Goal: Check status: Check status

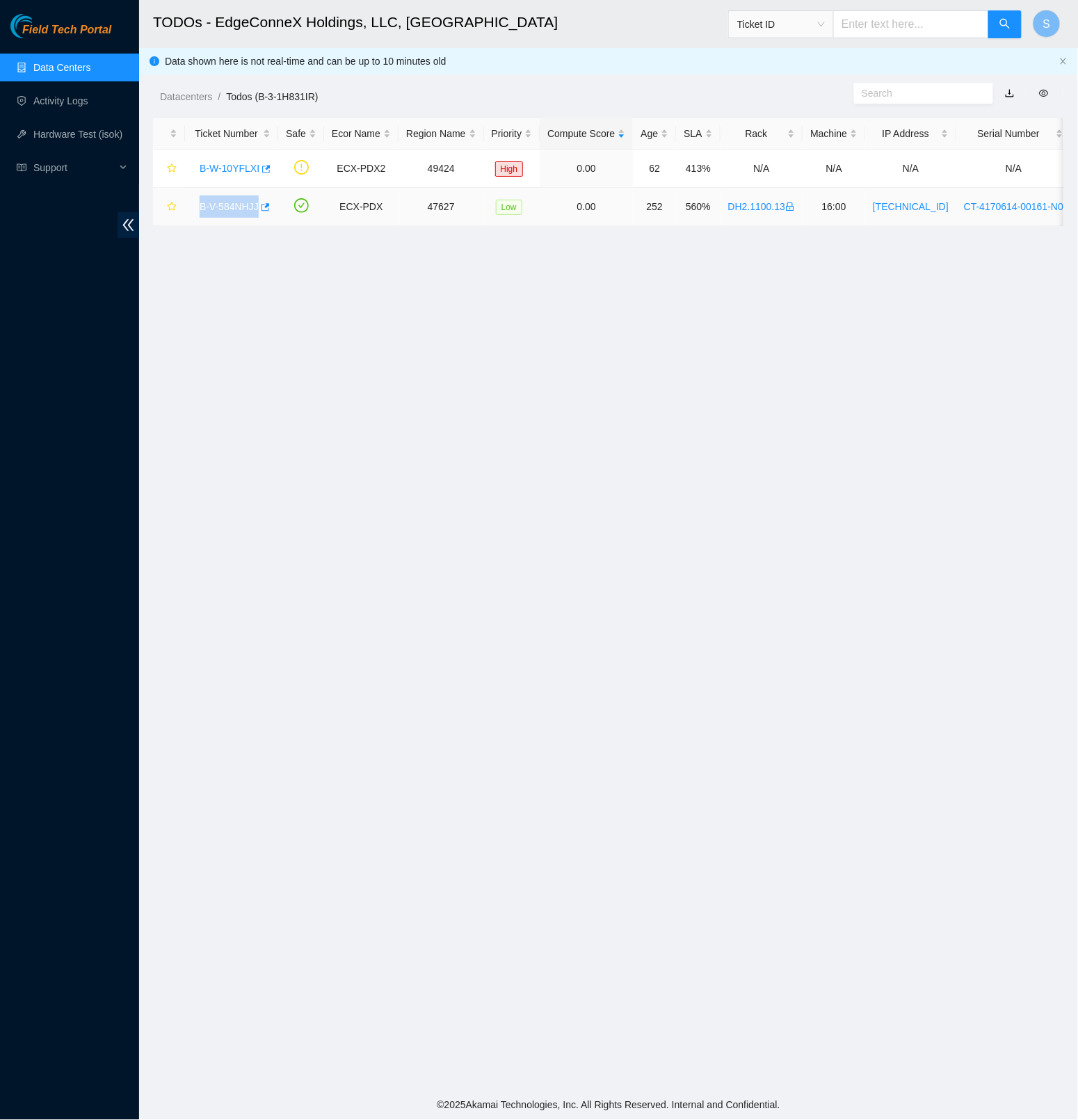
copy link "B-V-584NHJJ"
click at [362, 282] on main "TODOs - EdgeConneX Holdings, LLC, Portland POR01 Ticket ID S Data shown here is…" at bounding box center [608, 545] width 939 height 1091
click at [42, 36] on span "Field Tech Portal" at bounding box center [66, 30] width 89 height 14
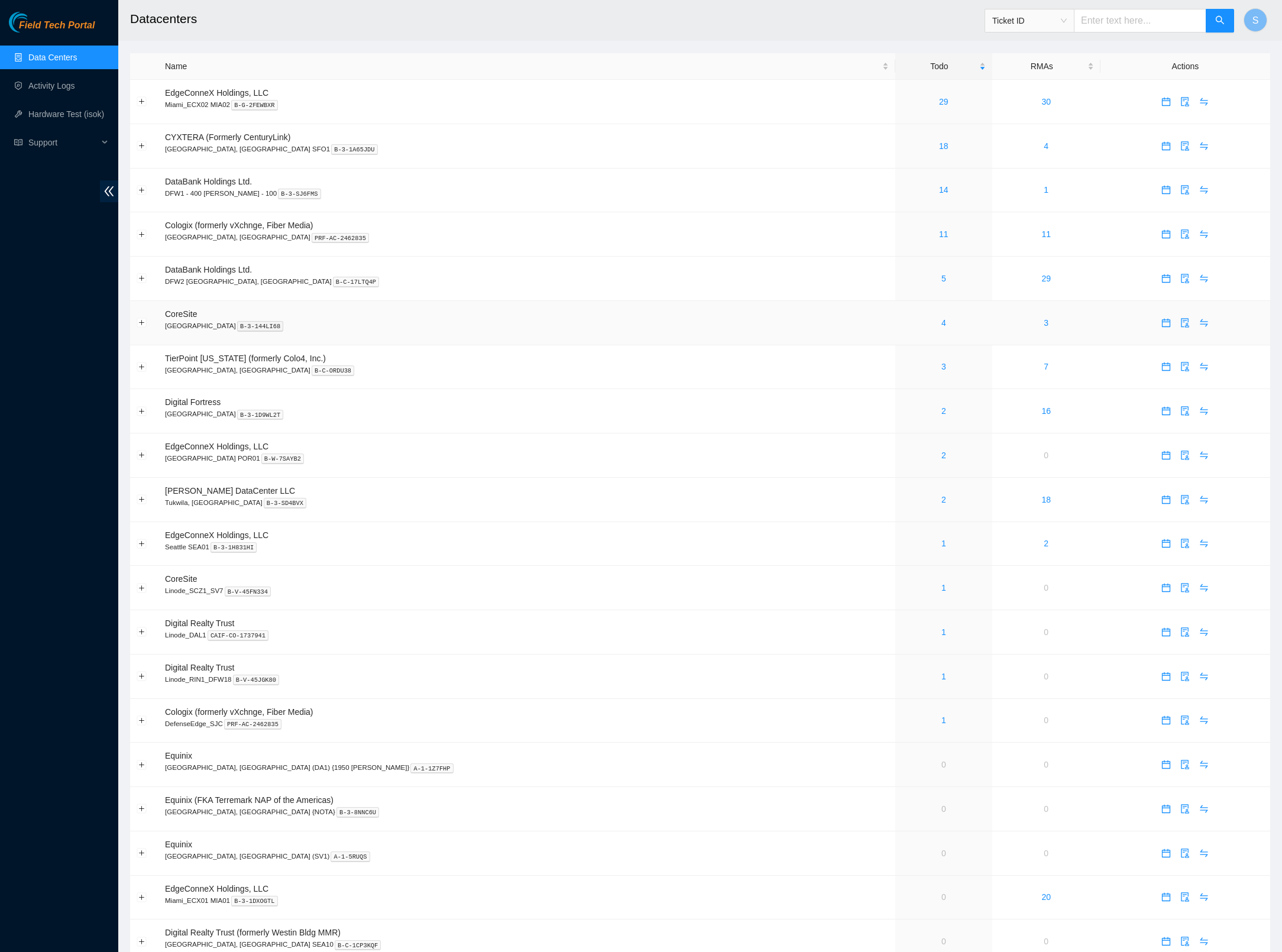
click at [685, 317] on td "CoreSite Santa Clara, CA SV4 B-3-144LI68" at bounding box center [526, 323] width 737 height 45
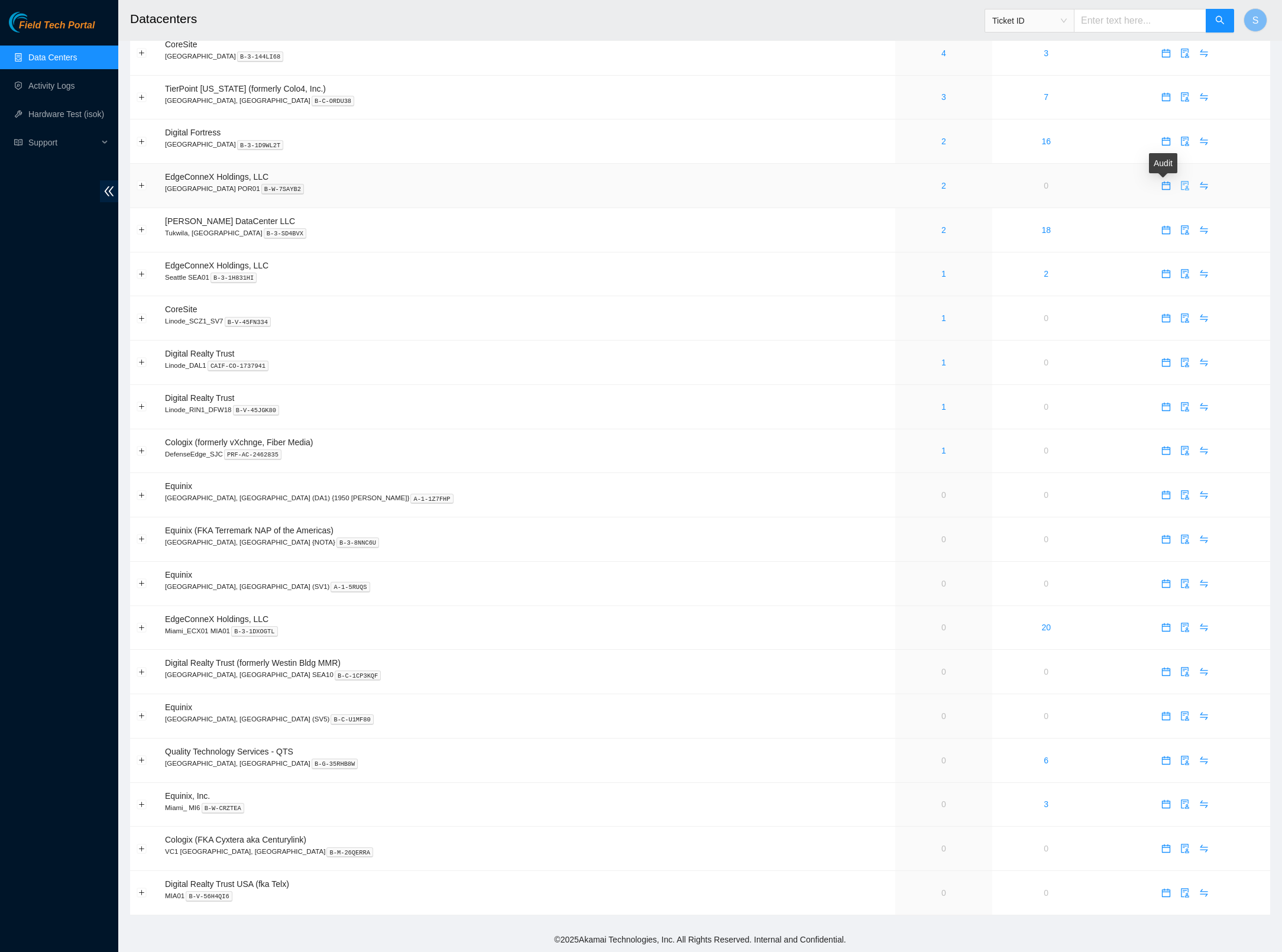
click at [916, 185] on button "button" at bounding box center [1185, 186] width 19 height 19
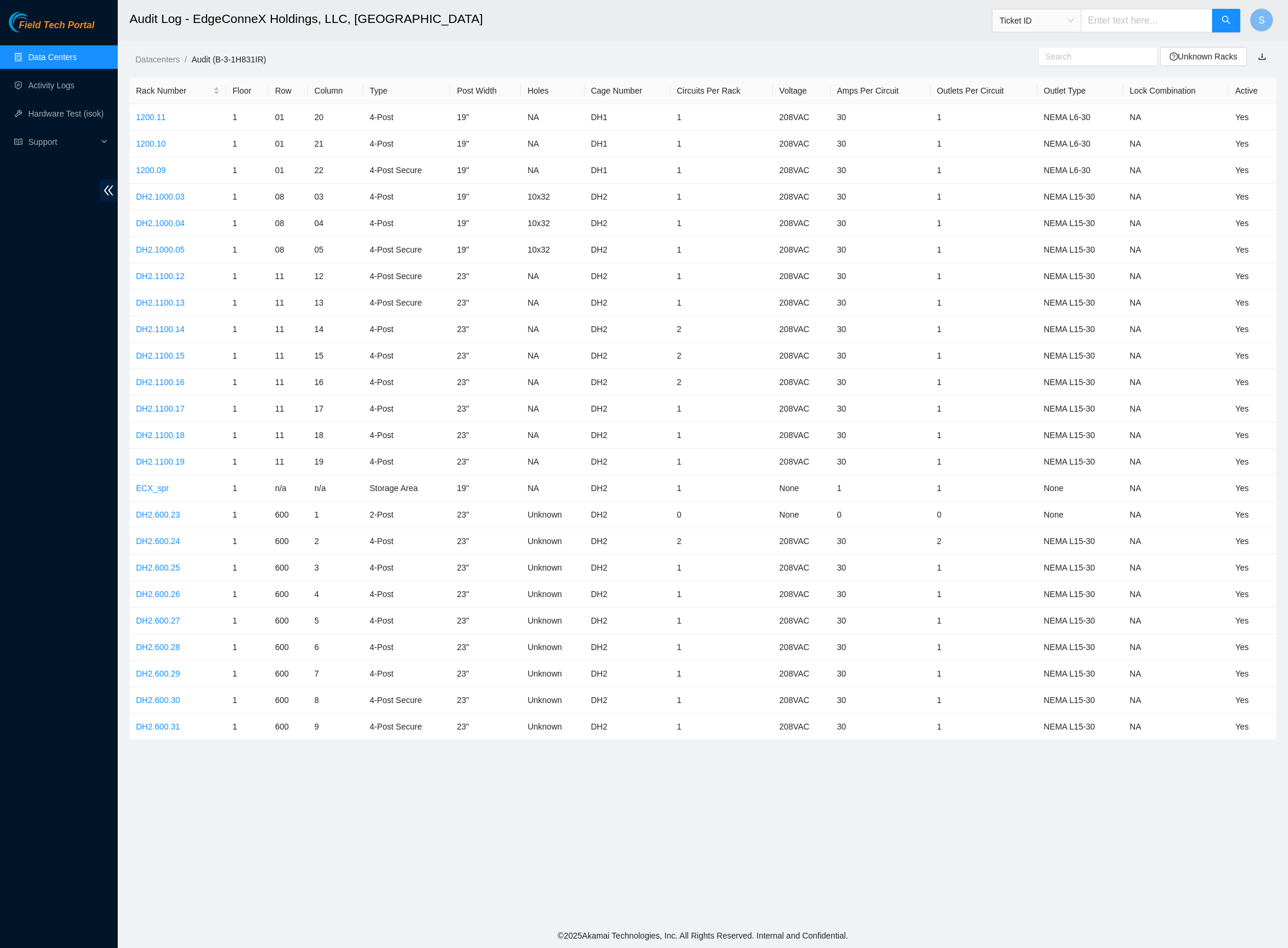
click at [697, 19] on h2 "Audit Log - EdgeConneX Holdings, LLC, Portland POR01" at bounding box center [572, 19] width 885 height 38
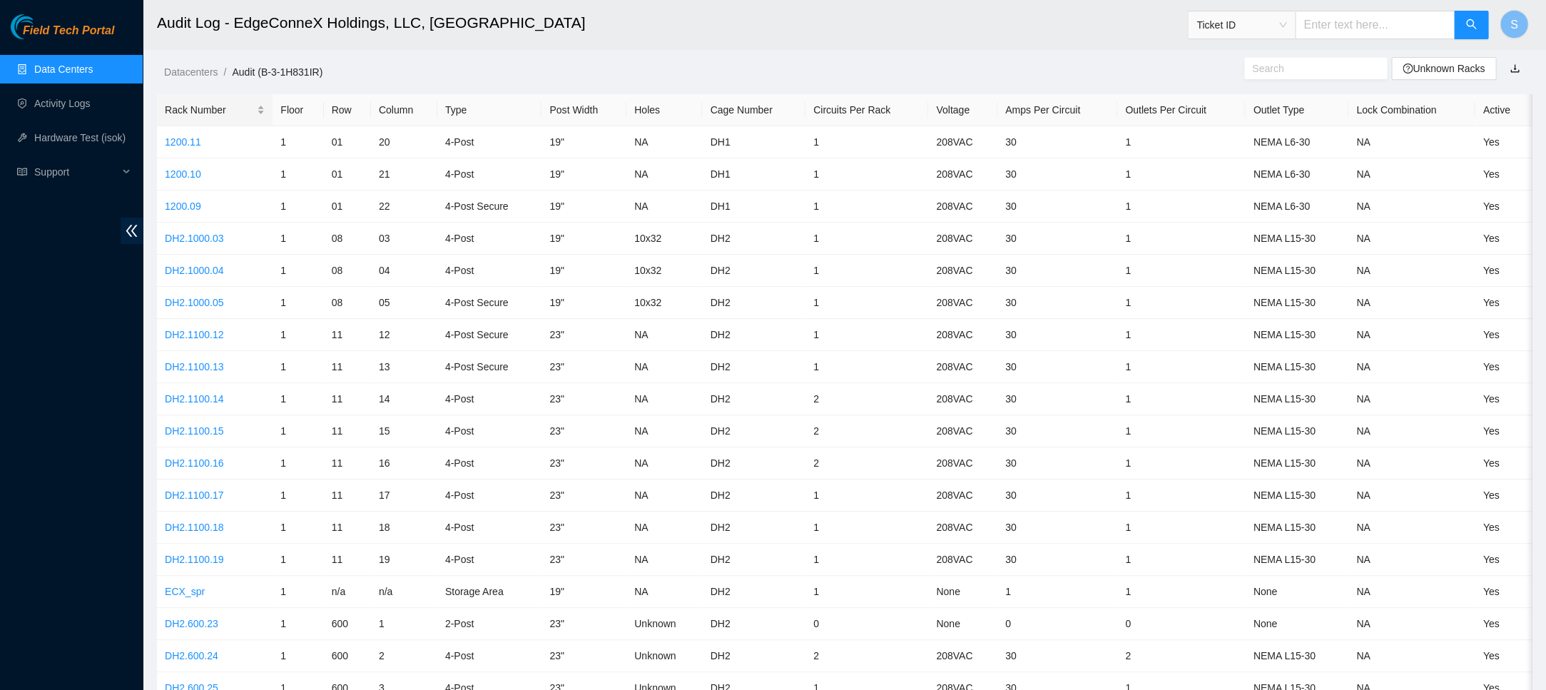
click at [186, 117] on div "Rack Number" at bounding box center [215, 110] width 100 height 16
drag, startPoint x: 741, startPoint y: 133, endPoint x: 752, endPoint y: 137, distance: 12.0
click at [753, 136] on td "DH1" at bounding box center [753, 142] width 103 height 32
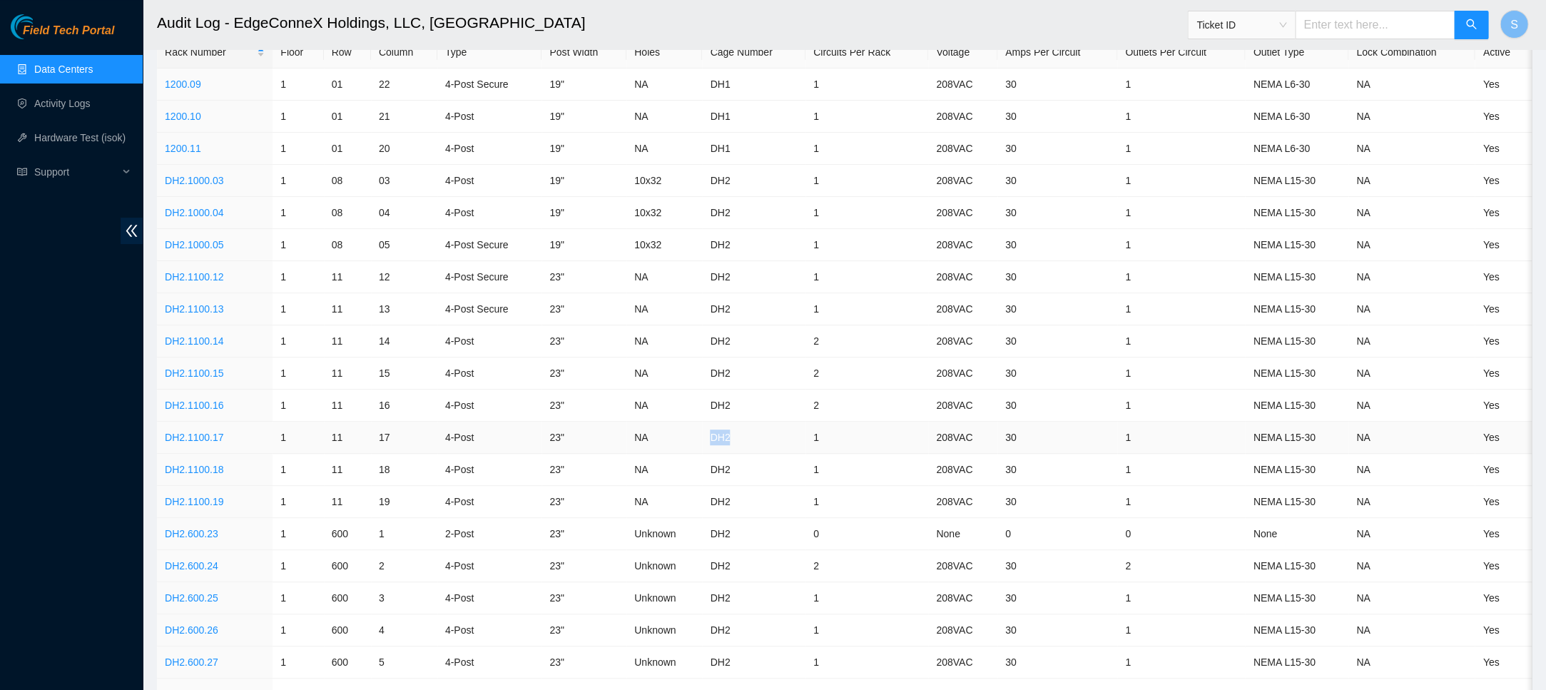
drag, startPoint x: 708, startPoint y: 433, endPoint x: 745, endPoint y: 435, distance: 37.2
click at [742, 435] on td "DH2" at bounding box center [753, 438] width 103 height 32
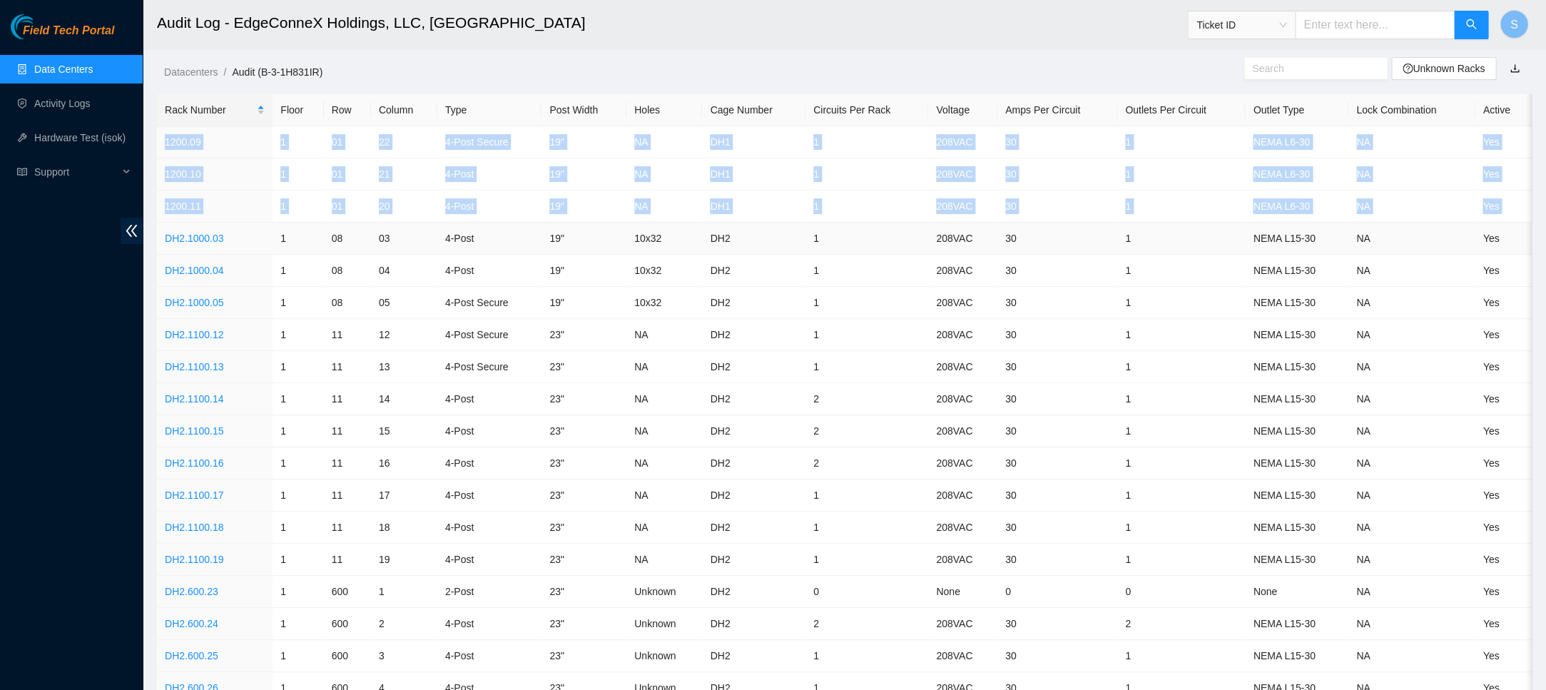
drag, startPoint x: 160, startPoint y: 137, endPoint x: 260, endPoint y: 223, distance: 131.6
click at [260, 223] on tbody "1200.09 1 01 22 4-Post Secure 19" NA DH1 1 208VAC 30 1 NEMA L6-30 NA Yes 1200.1…" at bounding box center [844, 511] width 1375 height 771
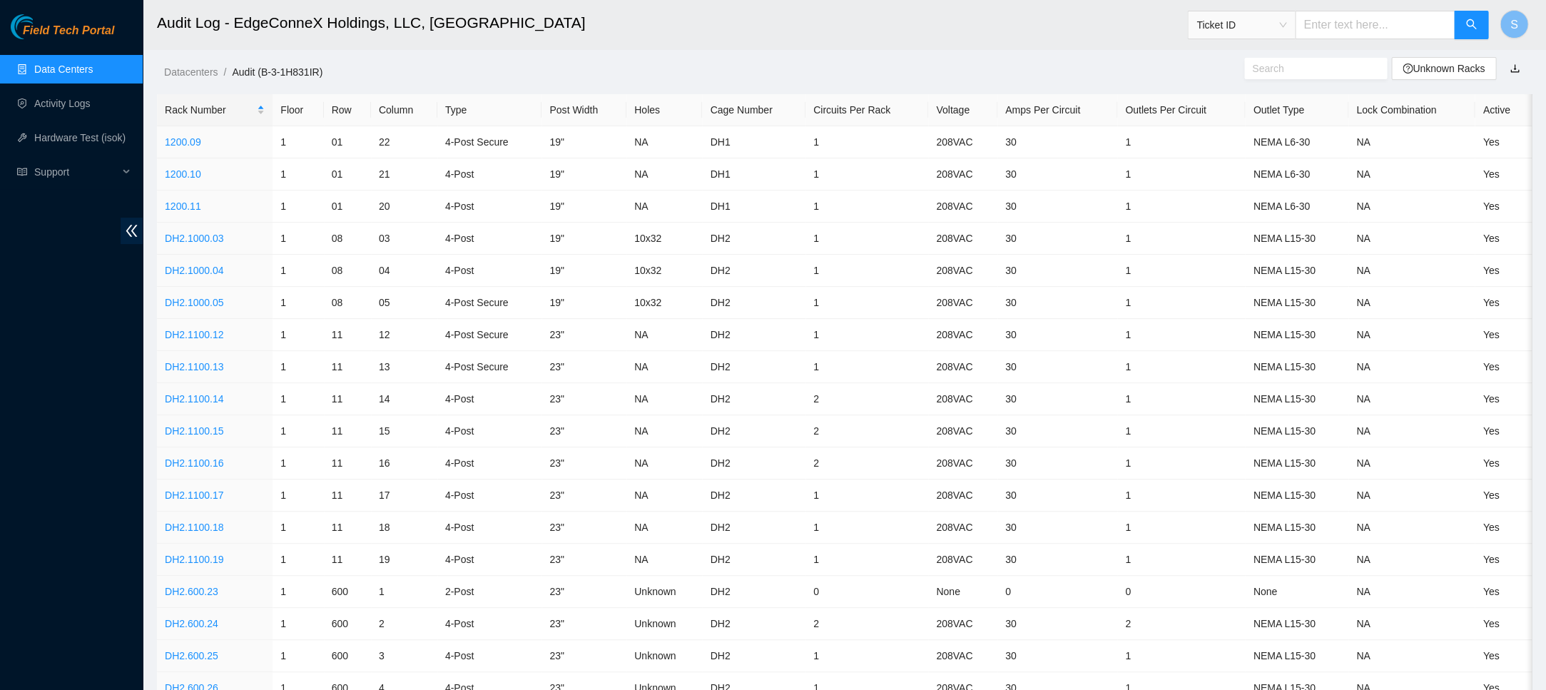
click at [589, 80] on main "Audit Log - EdgeConneX Holdings, LLC, Portland POR01 Ticket ID S Datacenters / …" at bounding box center [845, 455] width 1404 height 911
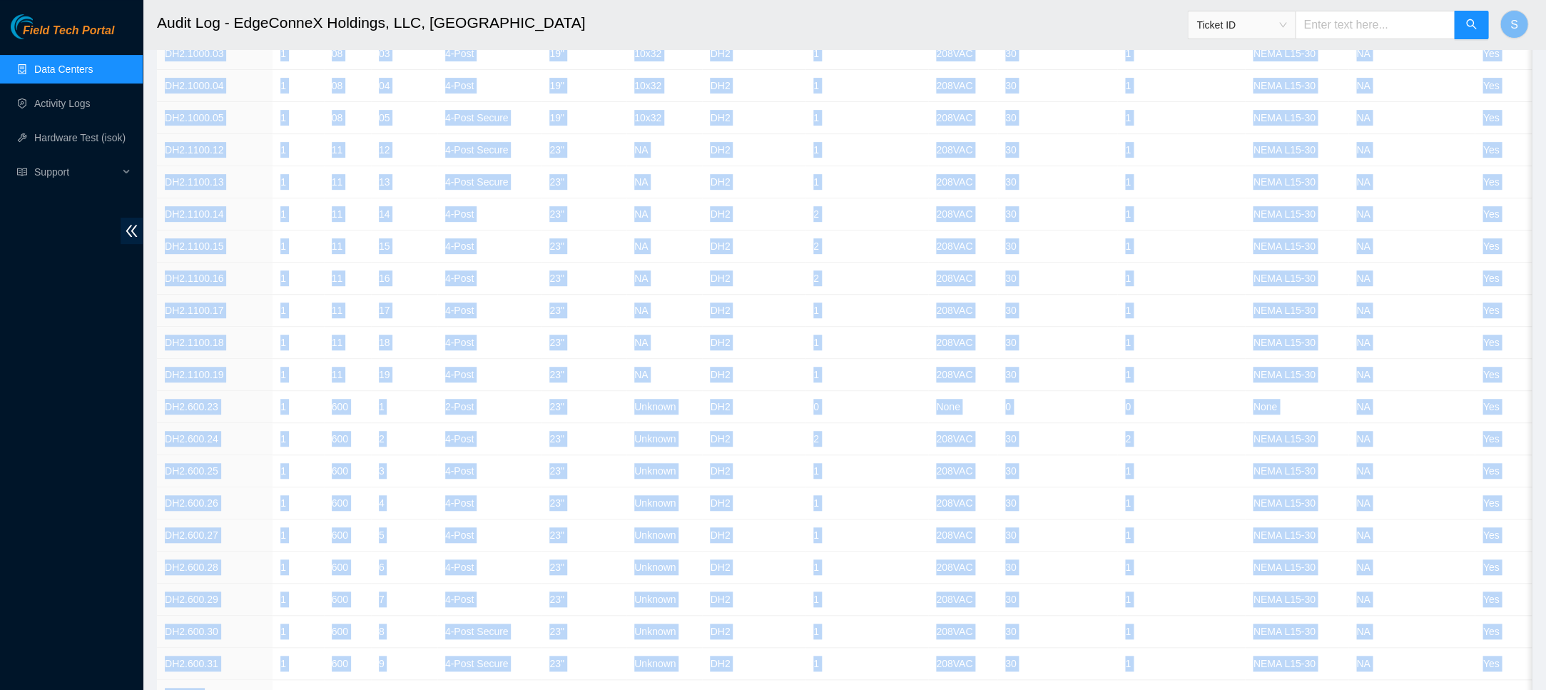
scroll to position [240, 0]
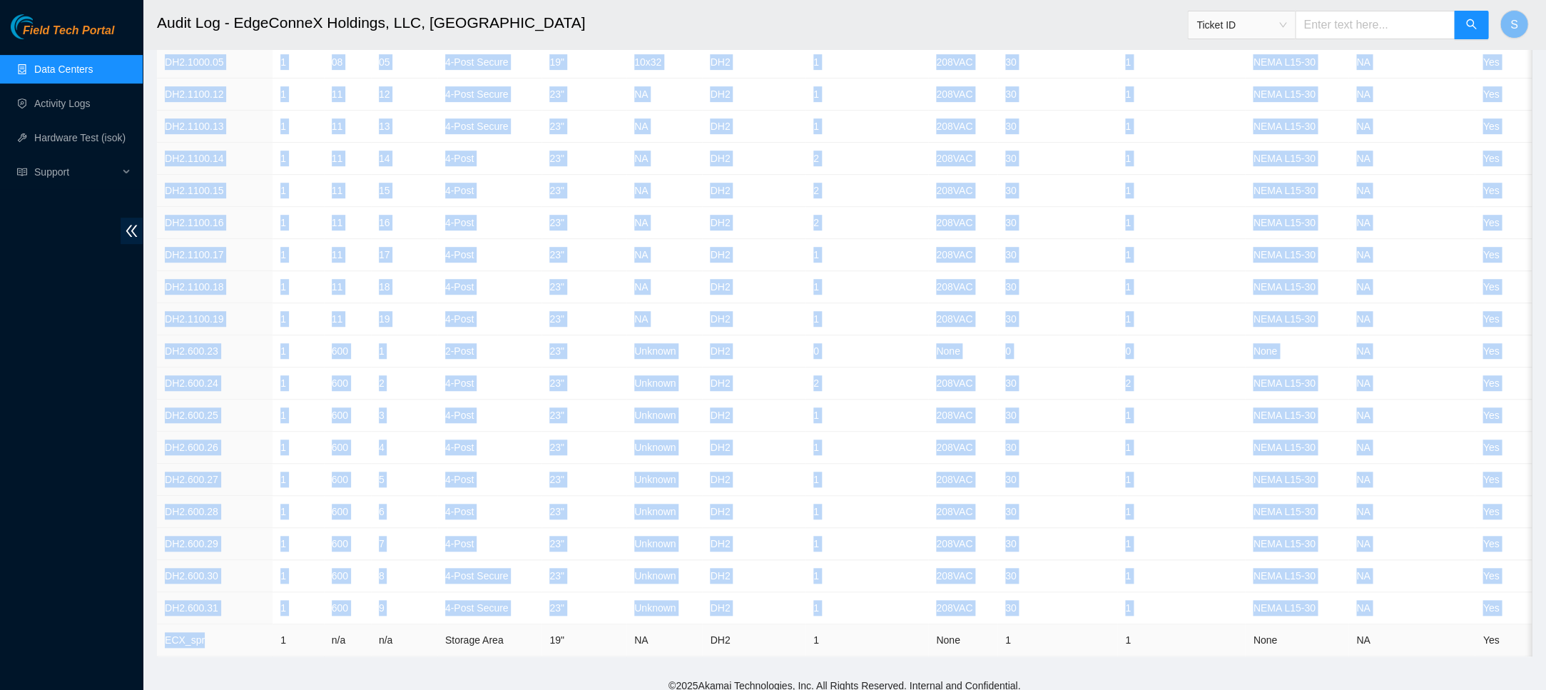
drag, startPoint x: 163, startPoint y: 228, endPoint x: 263, endPoint y: 629, distance: 412.4
click at [263, 629] on tbody "1200.09 1 01 22 4-Post Secure 19" NA DH1 1 208VAC 30 1 NEMA L6-30 NA Yes 1200.1…" at bounding box center [844, 271] width 1375 height 771
click at [308, 679] on footer "© 2025 Akamai Technologies, Inc. All Rights Reserved. Internal and Confidential." at bounding box center [845, 686] width 1404 height 30
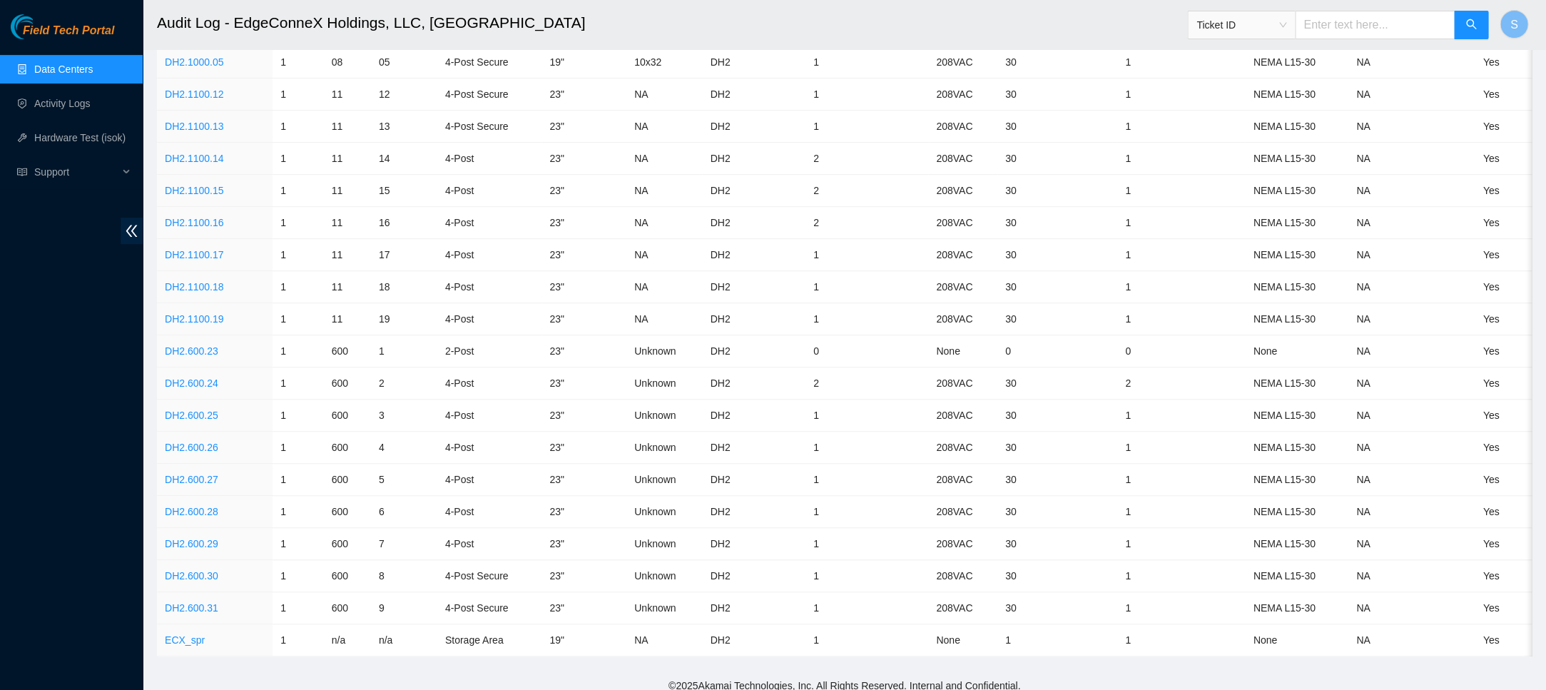
click at [631, 672] on footer "© 2025 Akamai Technologies, Inc. All Rights Reserved. Internal and Confidential." at bounding box center [845, 686] width 1404 height 30
drag, startPoint x: 448, startPoint y: 629, endPoint x: 500, endPoint y: 635, distance: 51.7
click at [500, 635] on td "Storage Area" at bounding box center [489, 640] width 105 height 32
click at [273, 629] on td "1" at bounding box center [298, 640] width 51 height 32
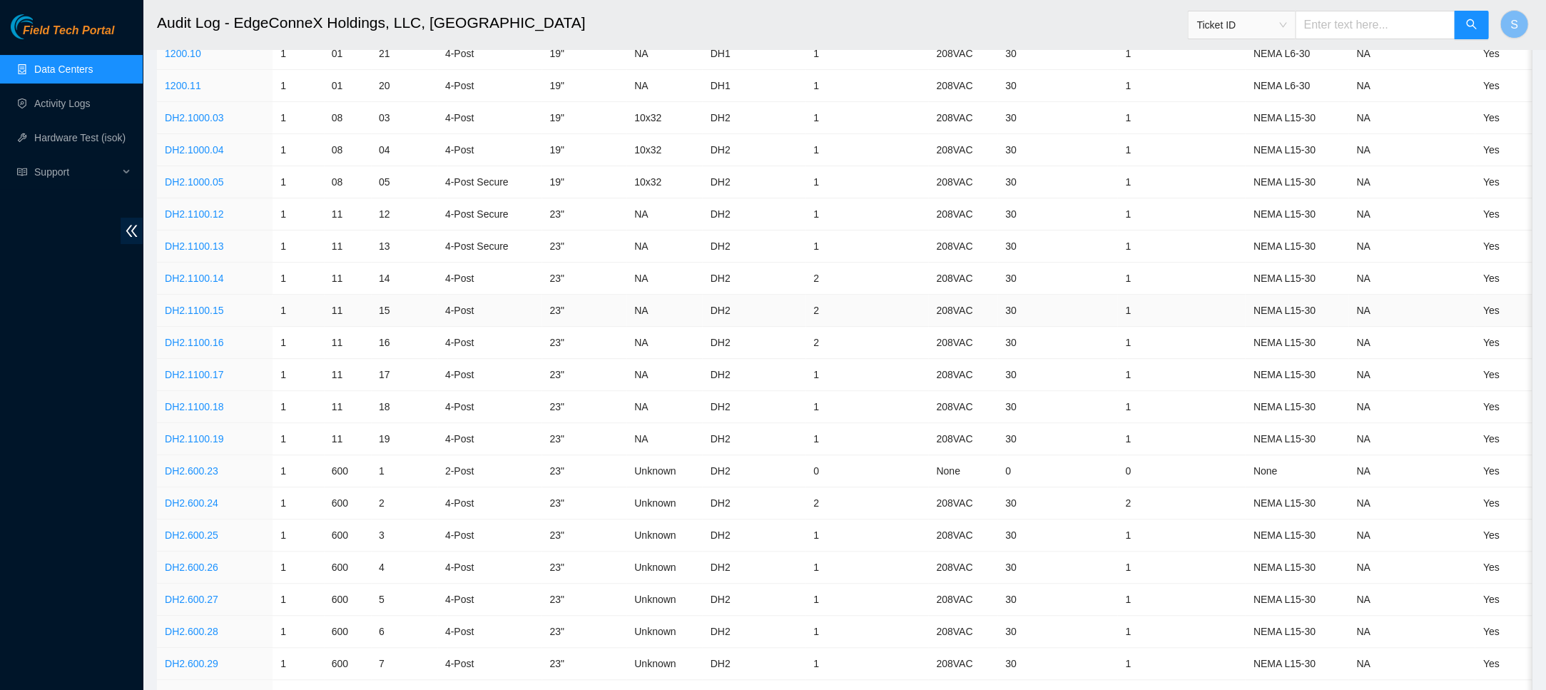
scroll to position [0, 0]
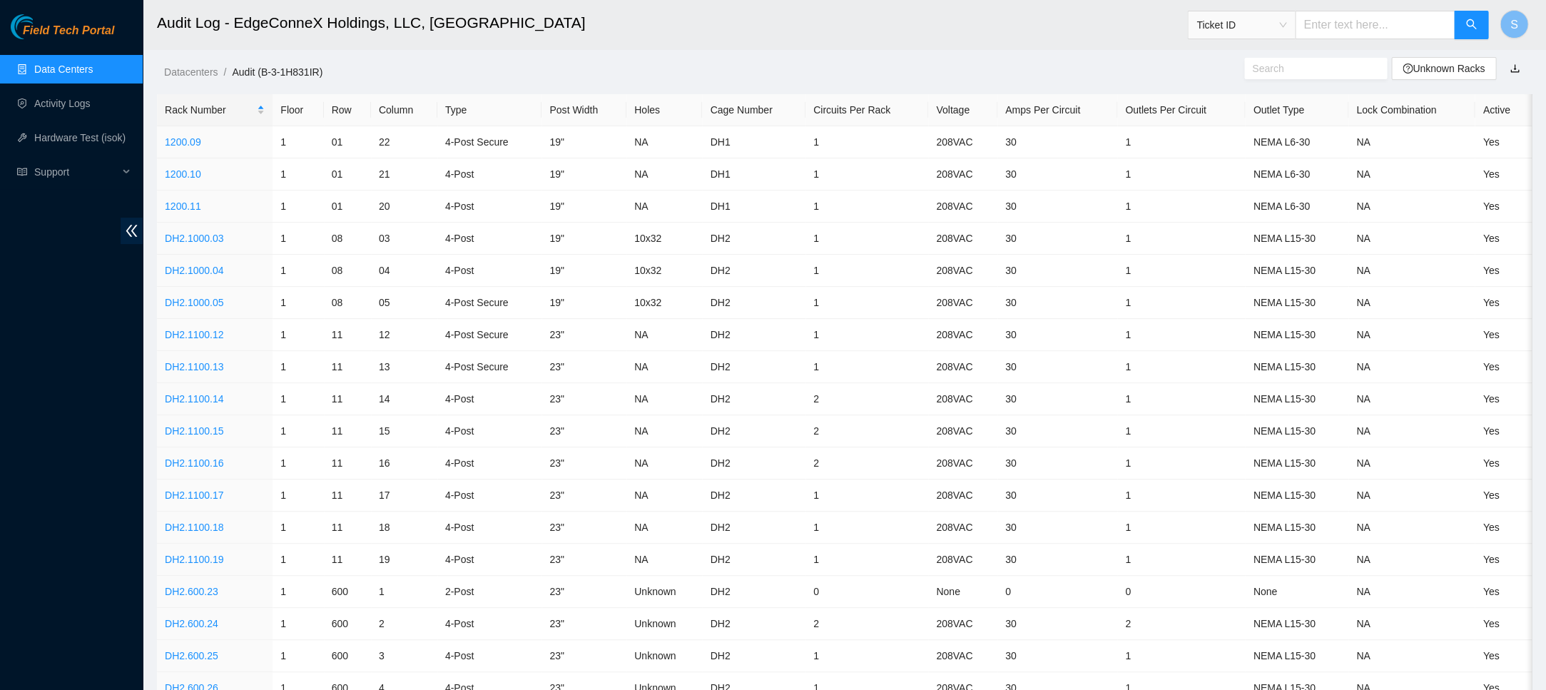
click at [1105, 69] on link "button" at bounding box center [1513, 68] width 13 height 11
click at [89, 32] on span "Field Tech Portal" at bounding box center [68, 31] width 91 height 14
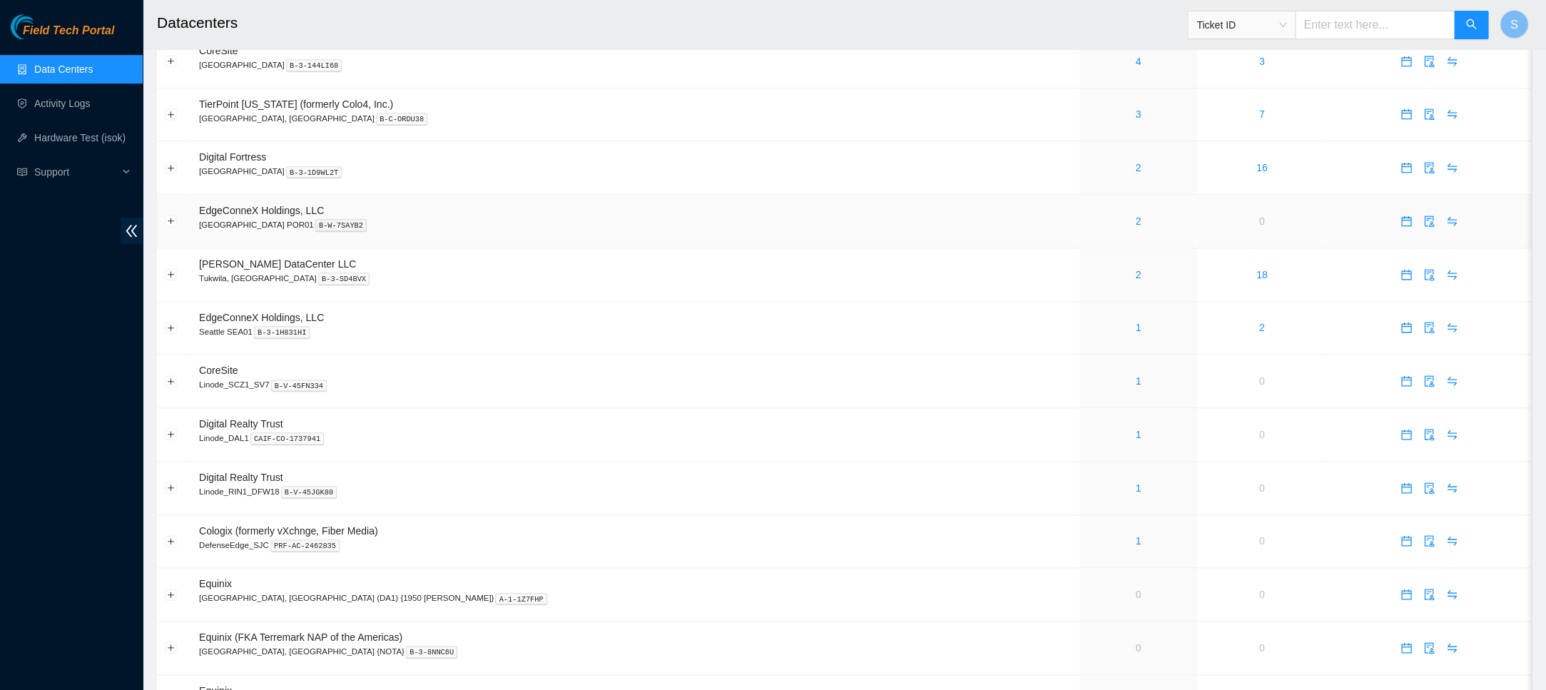
scroll to position [320, 0]
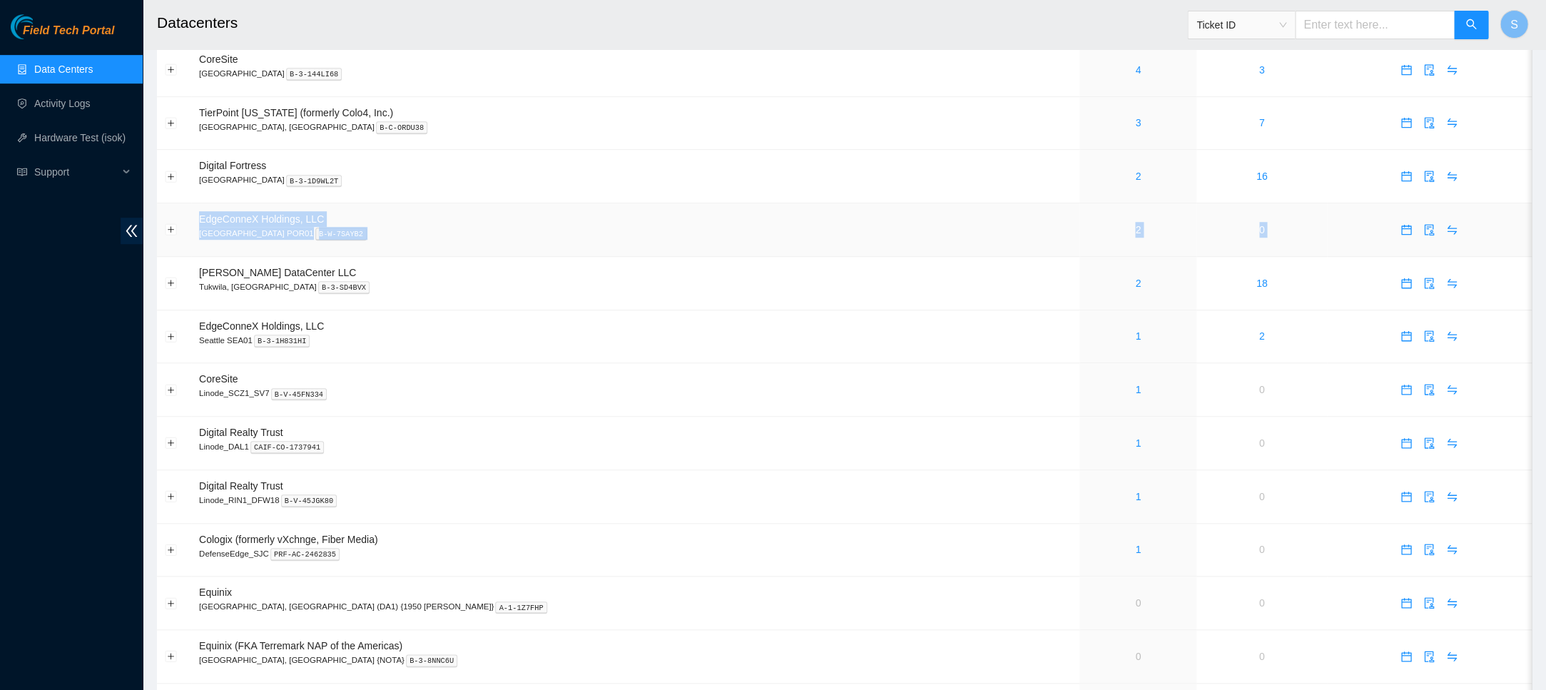
drag, startPoint x: 190, startPoint y: 211, endPoint x: 1446, endPoint y: 218, distance: 1255.9
click at [1446, 218] on tr "EdgeConneX Holdings, LLC Portland POR01 B-W-7SAYB2 2 0" at bounding box center [844, 230] width 1375 height 54
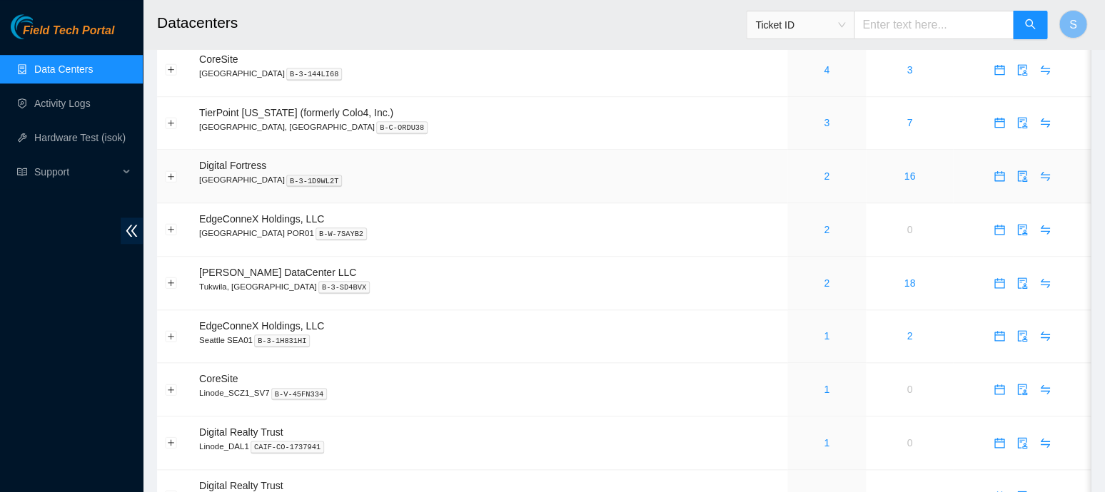
click at [403, 182] on td "Digital Fortress Seattle B-3-1D9WL2T" at bounding box center [489, 177] width 596 height 54
click at [411, 21] on h2 "Datacenters" at bounding box center [534, 23] width 754 height 46
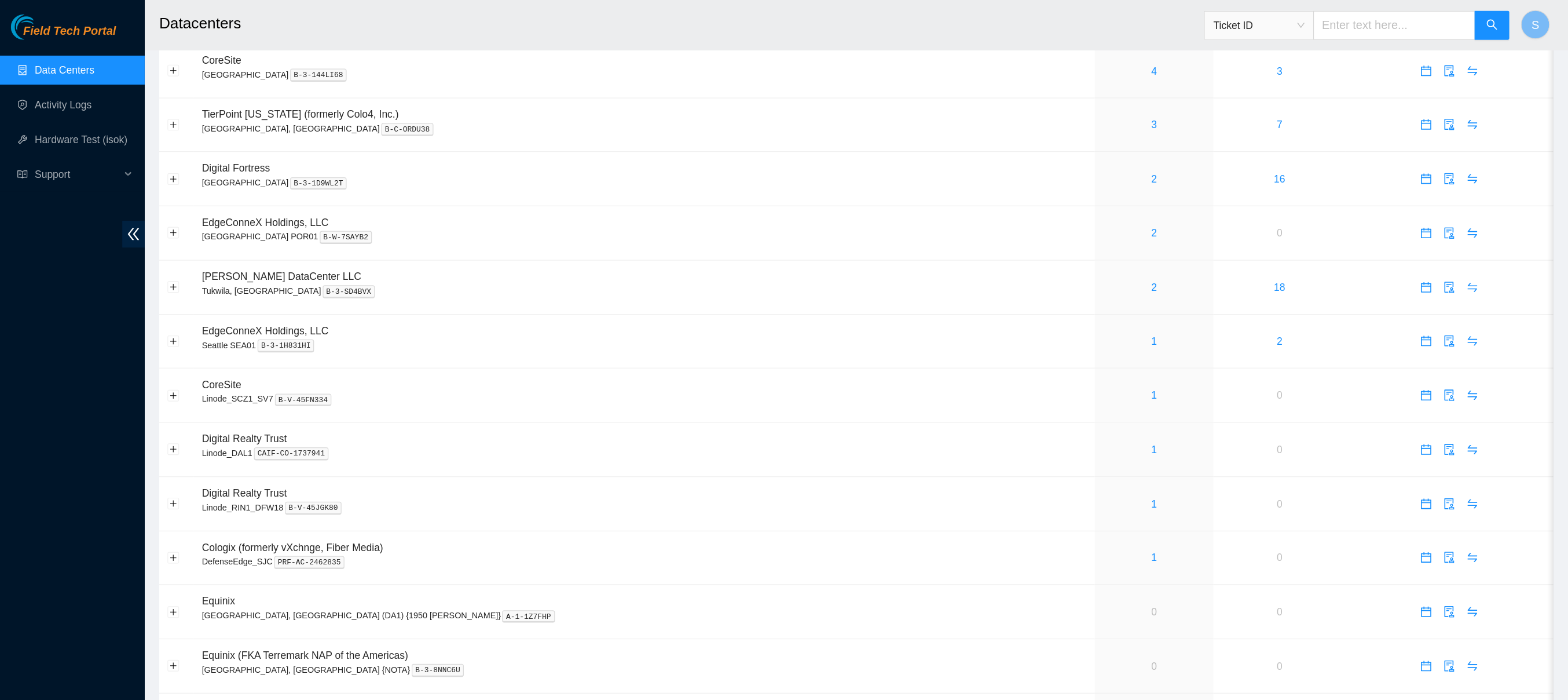
scroll to position [260, 0]
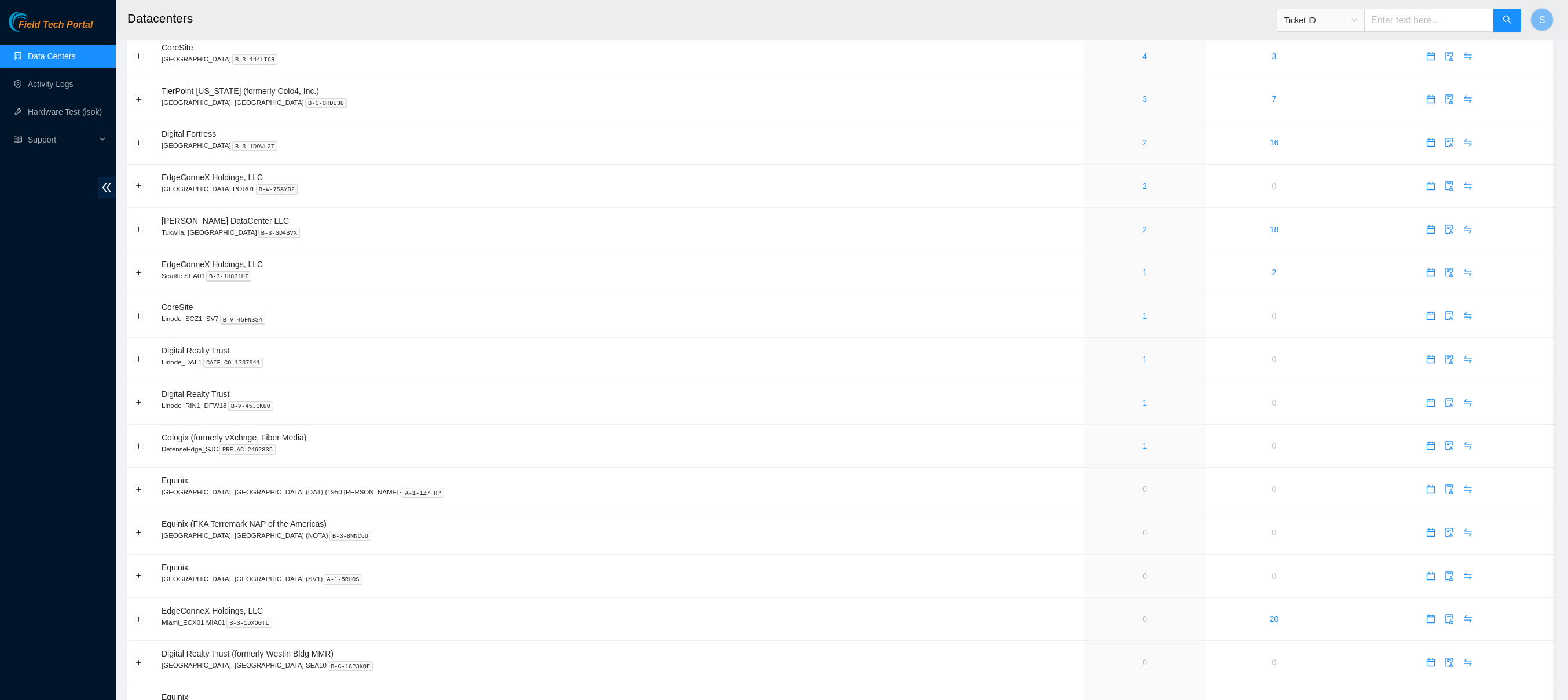
click at [63, 19] on span "Field Tech Portal" at bounding box center [55, 25] width 74 height 11
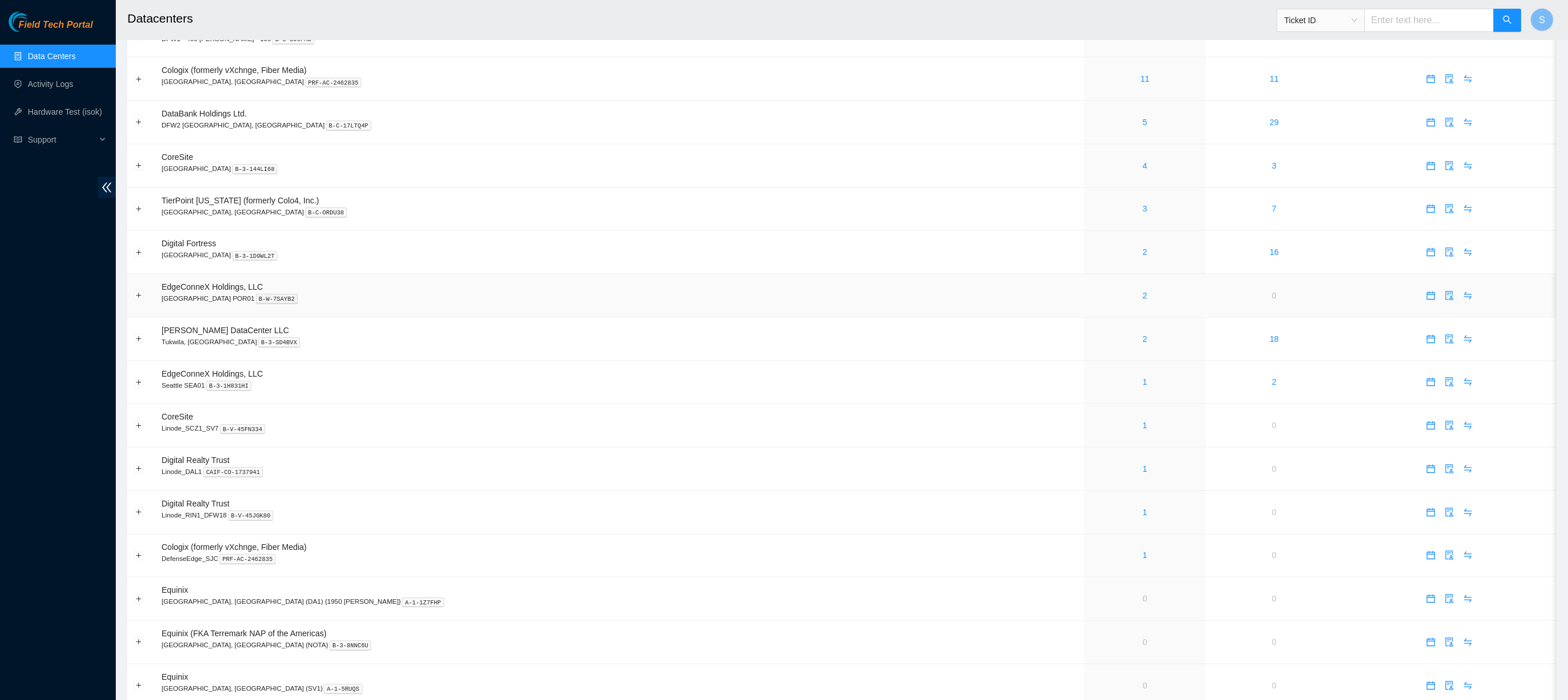
scroll to position [148, 0]
drag, startPoint x: 158, startPoint y: 287, endPoint x: 1426, endPoint y: 295, distance: 1268.0
click at [1426, 294] on tr "EdgeConneX Holdings, LLC Portland POR01 B-W-7SAYB2 2 0" at bounding box center [842, 299] width 1429 height 44
click at [1359, 300] on td at bounding box center [1450, 299] width 214 height 44
click at [1445, 296] on icon "audit" at bounding box center [1449, 298] width 9 height 9
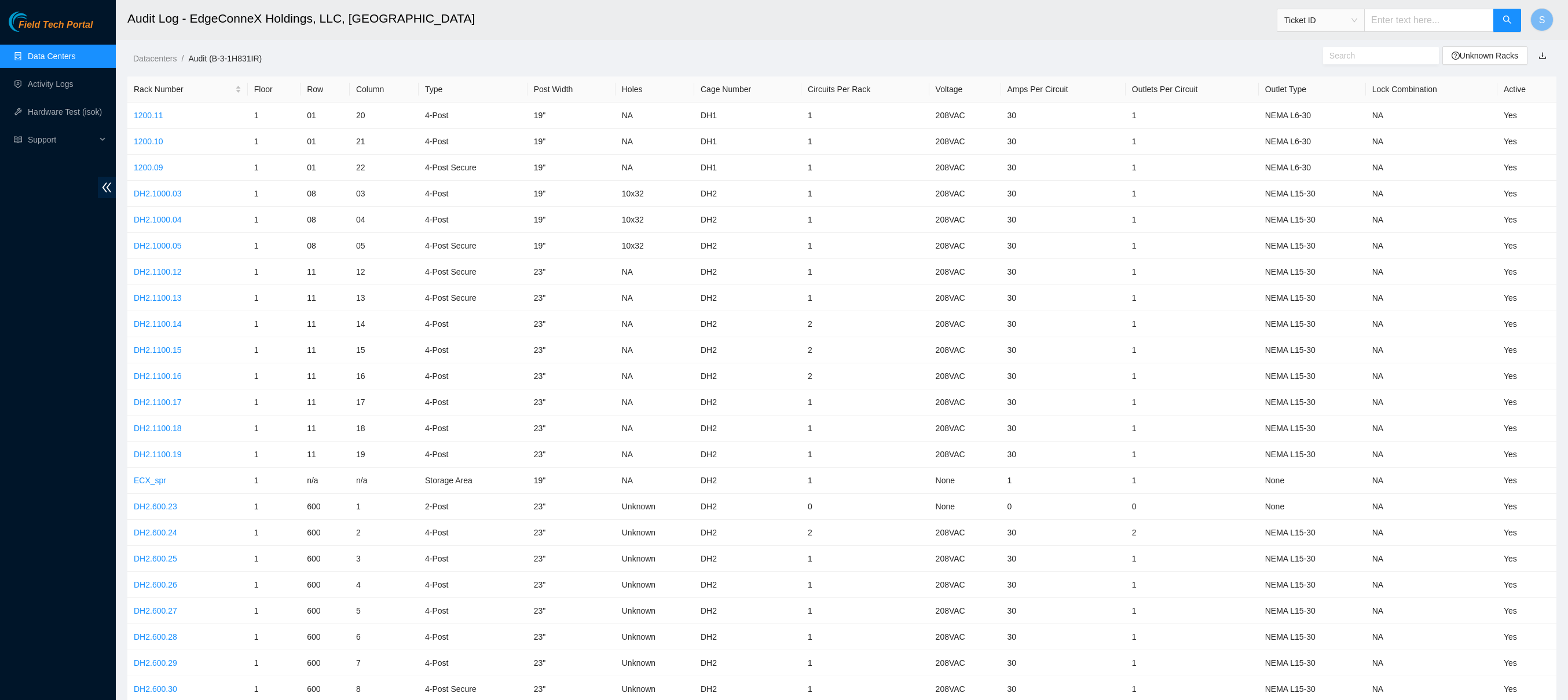
scroll to position [148, 0]
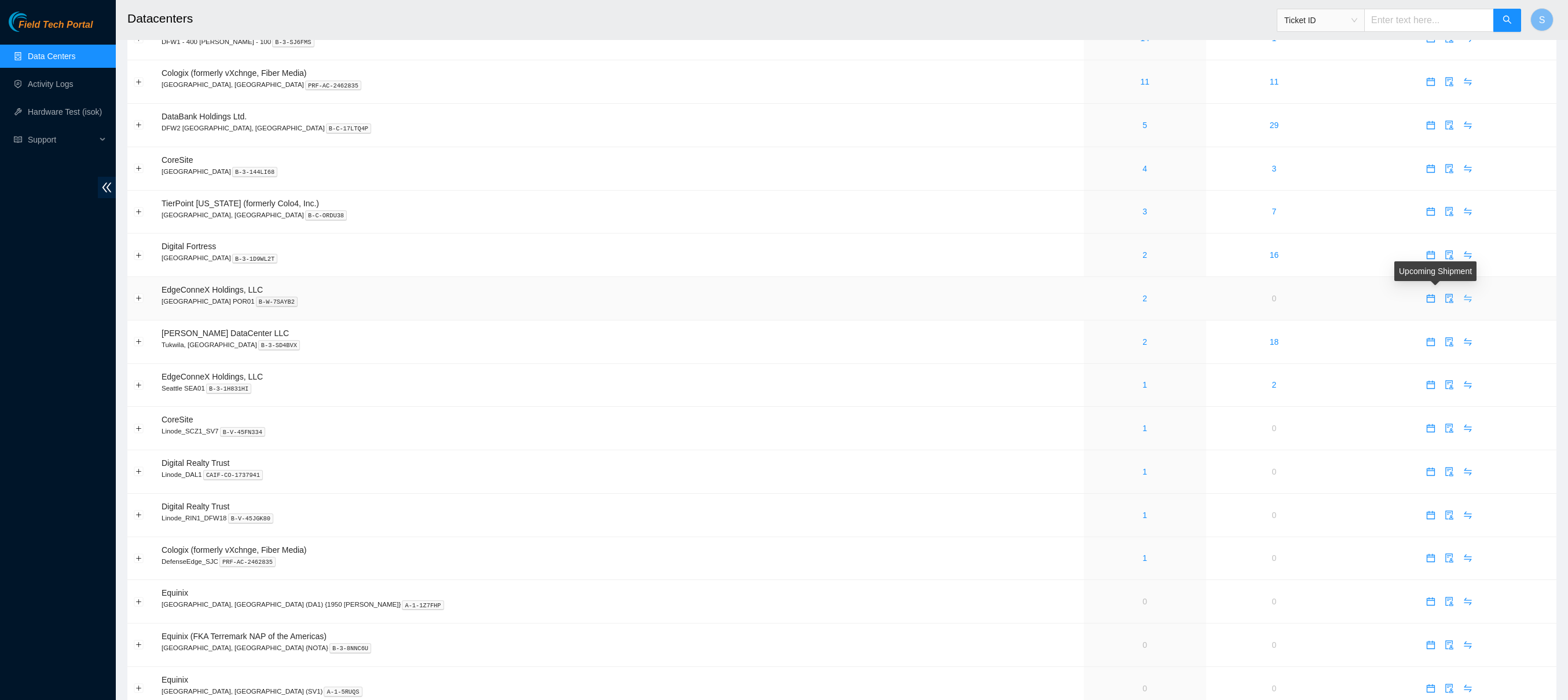
click at [1465, 300] on icon "swap" at bounding box center [1468, 298] width 7 height 7
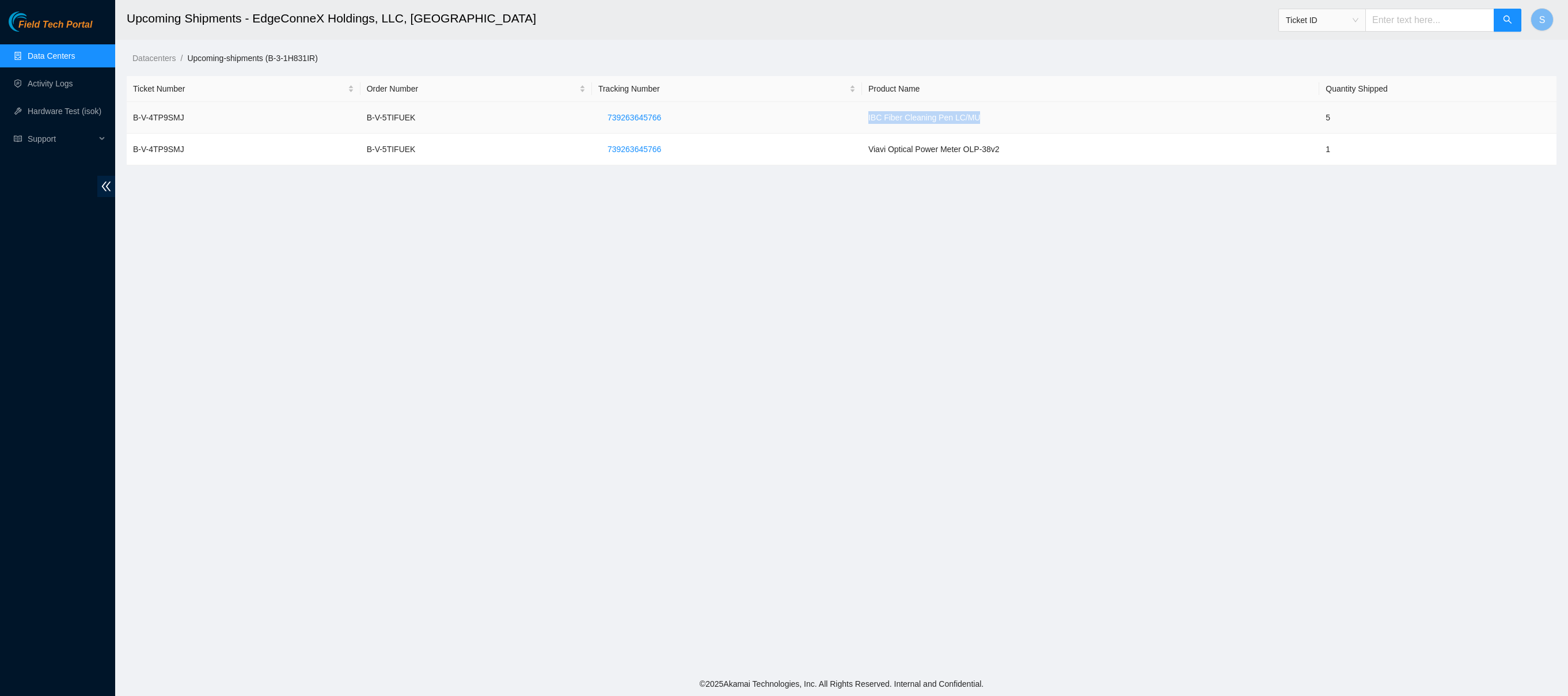
drag, startPoint x: 969, startPoint y: 123, endPoint x: 850, endPoint y: 119, distance: 119.1
click at [850, 119] on tr "B-V-4TP9SMJ B-V-5TIFUEK 739263645766 IBC Fiber Cleaning Pen LC/MU 5" at bounding box center [842, 117] width 1430 height 31
click at [921, 126] on td "IBC Fiber Cleaning Pen LC/MU" at bounding box center [1090, 117] width 458 height 31
drag, startPoint x: 874, startPoint y: 150, endPoint x: 1012, endPoint y: 151, distance: 138.0
click at [1012, 151] on td "Viavi Optical Power Meter OLP-38v2" at bounding box center [1090, 149] width 458 height 31
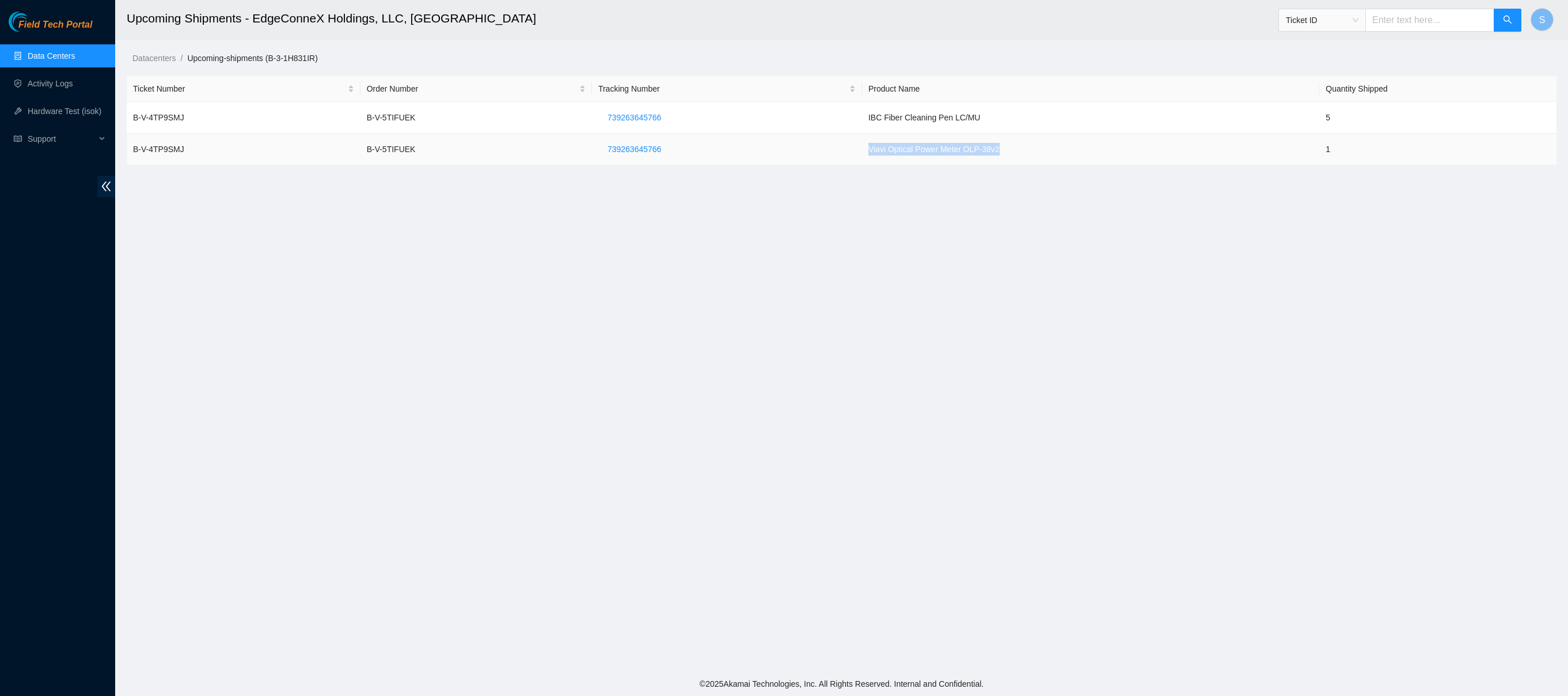
click at [805, 148] on td "739263645766" at bounding box center [727, 149] width 270 height 31
click at [639, 153] on span "739263645766" at bounding box center [634, 149] width 53 height 13
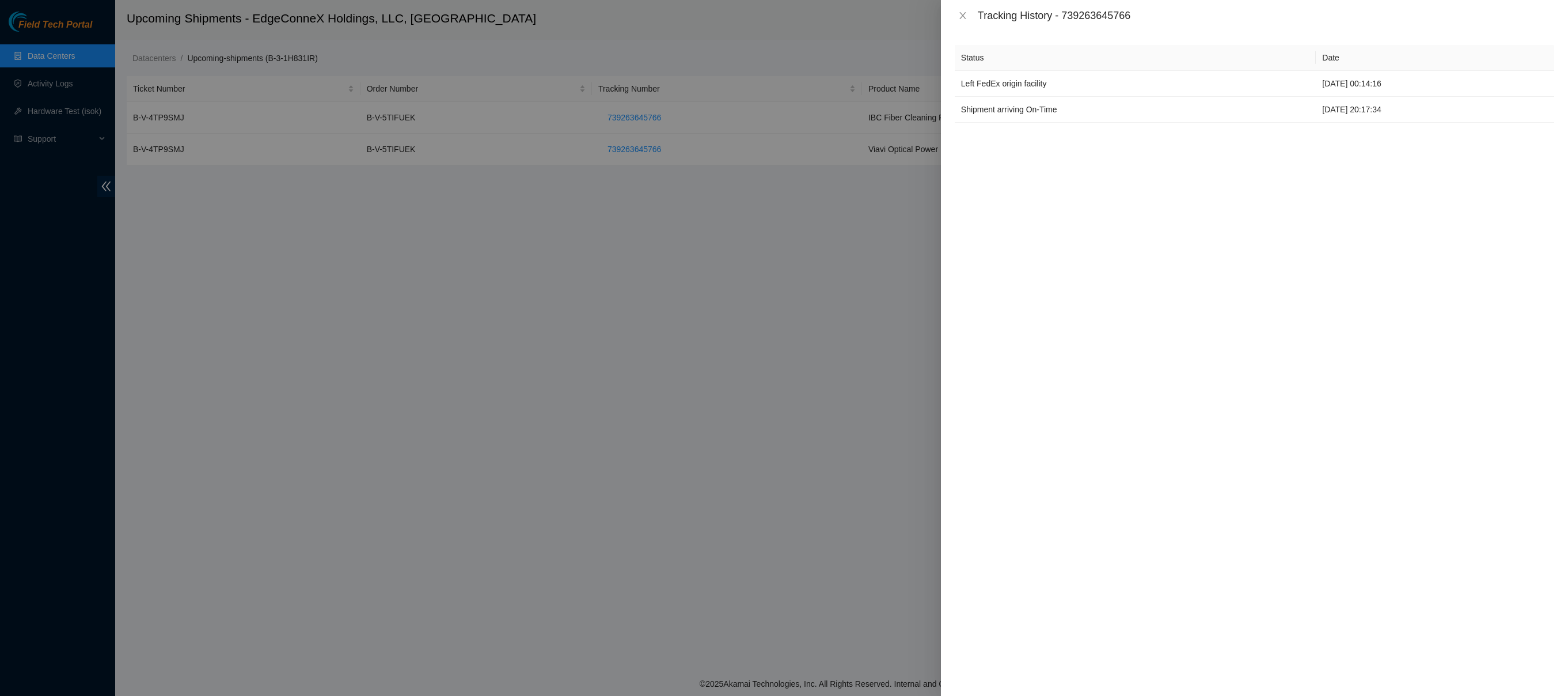
click at [964, 17] on icon "close" at bounding box center [963, 15] width 6 height 7
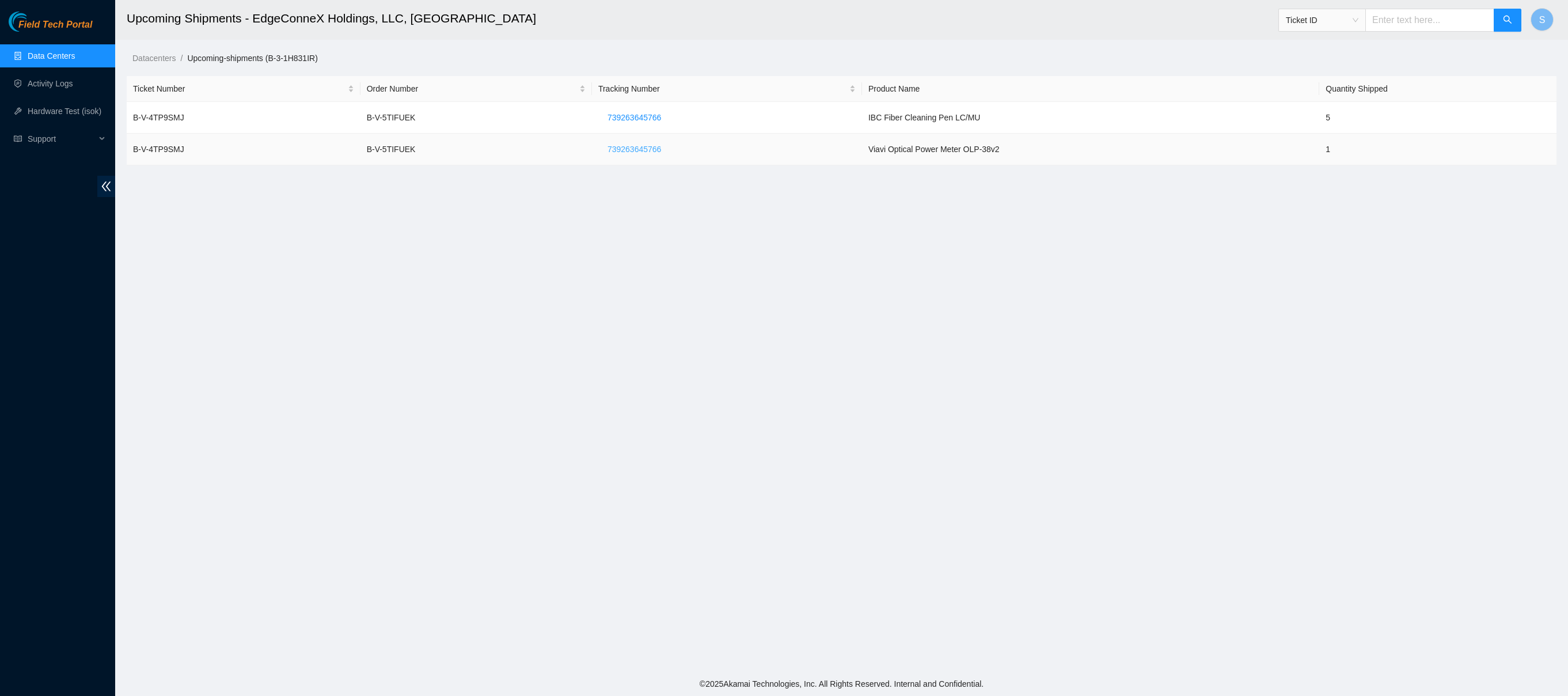
drag, startPoint x: 601, startPoint y: 146, endPoint x: 641, endPoint y: 150, distance: 40.2
click at [641, 150] on button "739263645766" at bounding box center [633, 149] width 72 height 19
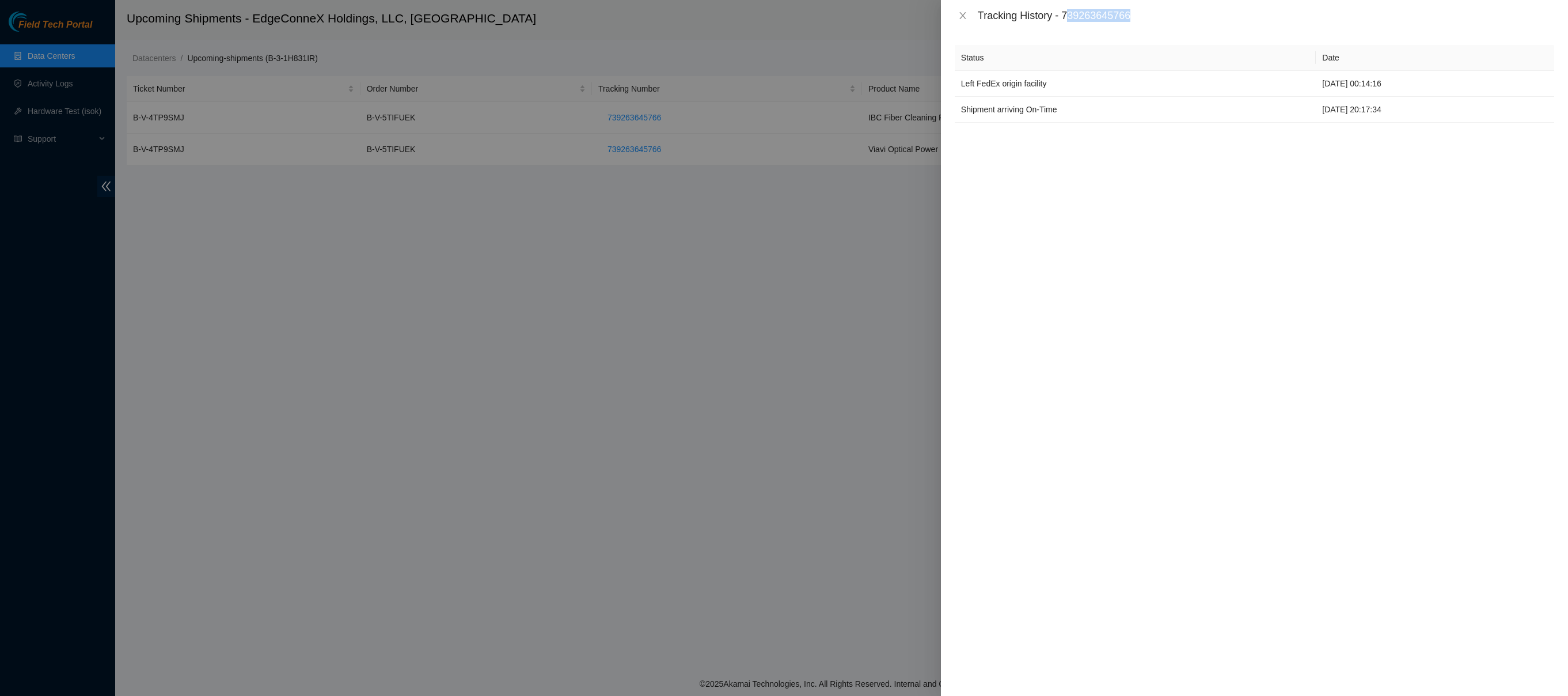
click at [1073, 18] on div "Tracking History - 739263645766" at bounding box center [1266, 15] width 576 height 13
click at [1068, 21] on div "Tracking History - 739263645766" at bounding box center [1266, 15] width 576 height 13
drag, startPoint x: 1117, startPoint y: 18, endPoint x: 1151, endPoint y: 15, distance: 34.1
click at [1087, 17] on div "Tracking History - 739263645766" at bounding box center [1266, 15] width 576 height 13
drag, startPoint x: 1175, startPoint y: 15, endPoint x: 1064, endPoint y: 16, distance: 111.0
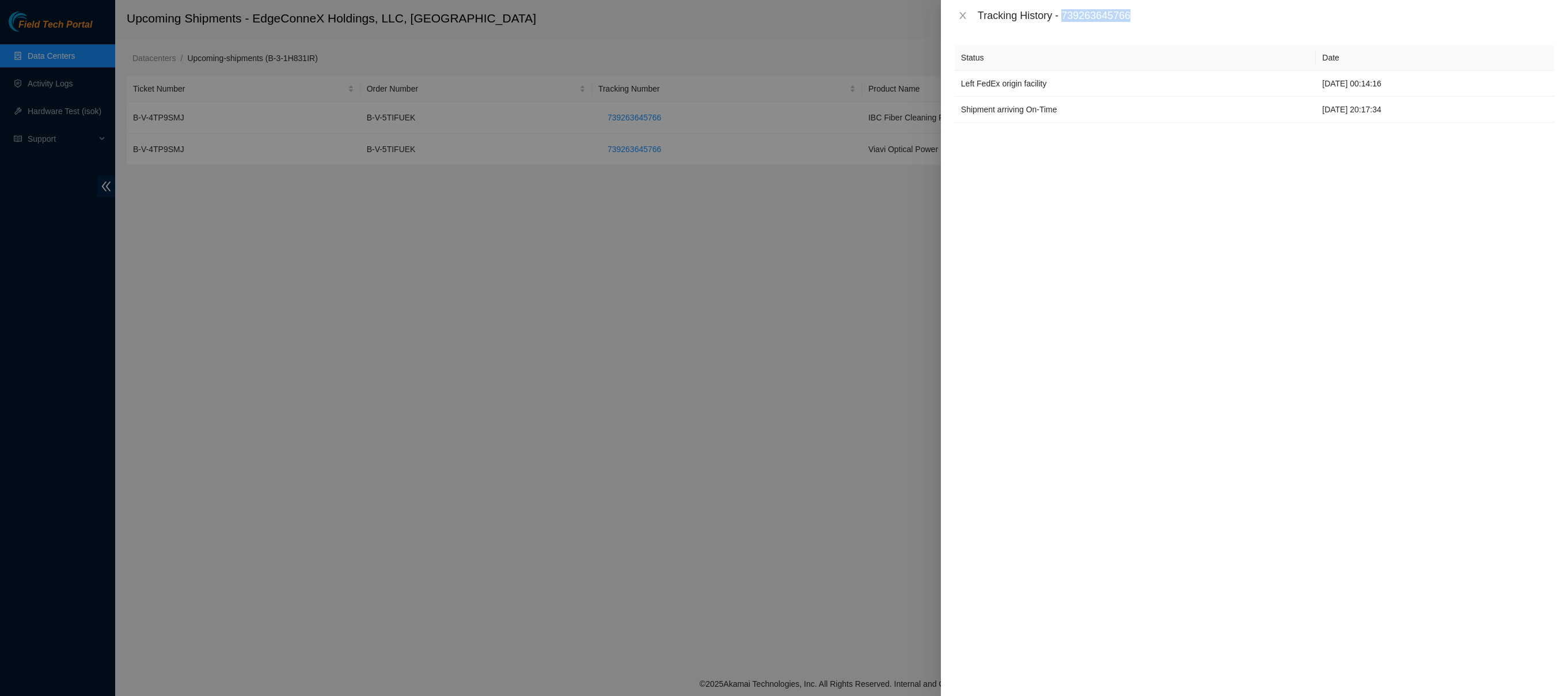
click at [1064, 16] on div "Tracking History - 739263645766" at bounding box center [1266, 15] width 576 height 13
copy div "739263645766"
click at [957, 19] on button "Close" at bounding box center [963, 16] width 16 height 11
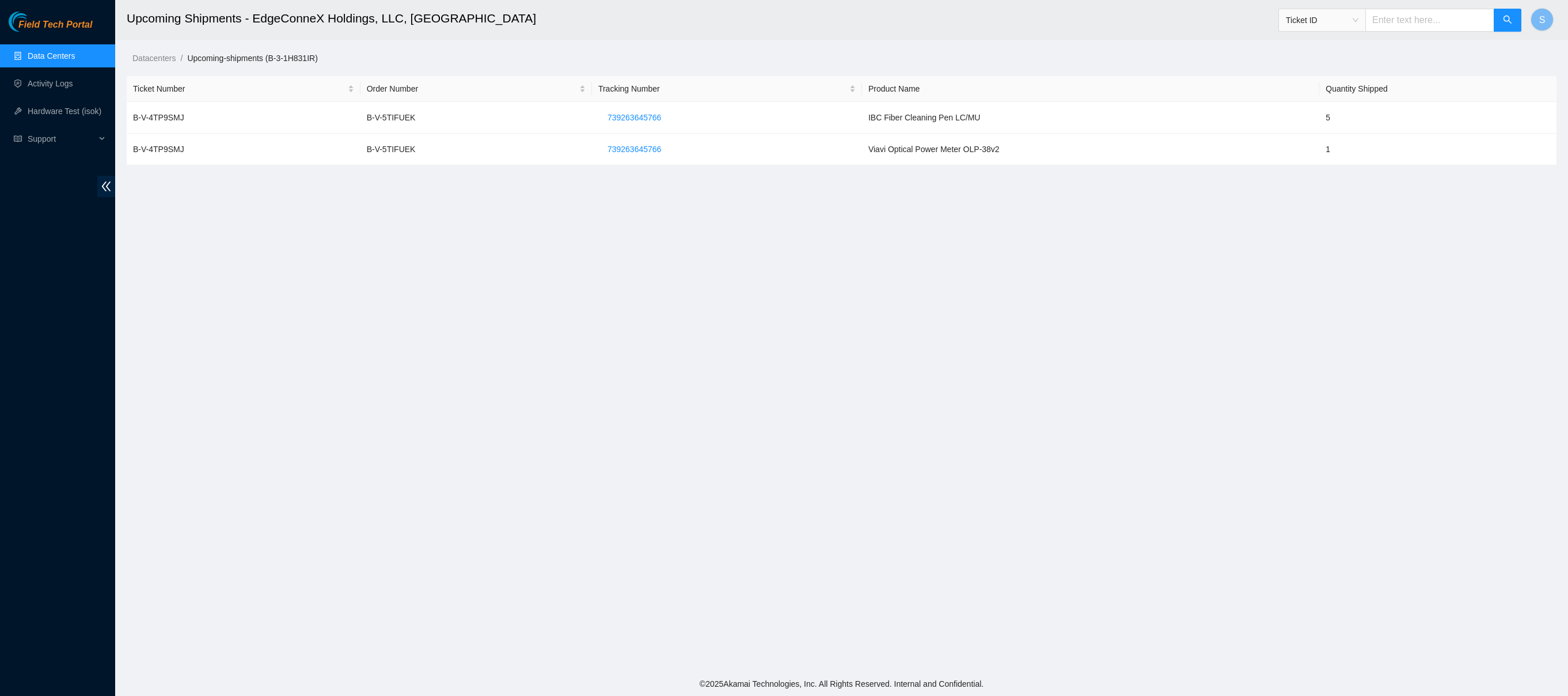
click at [40, 18] on div "Field Tech Portal" at bounding box center [57, 21] width 115 height 20
click at [47, 23] on span "Field Tech Portal" at bounding box center [55, 25] width 73 height 11
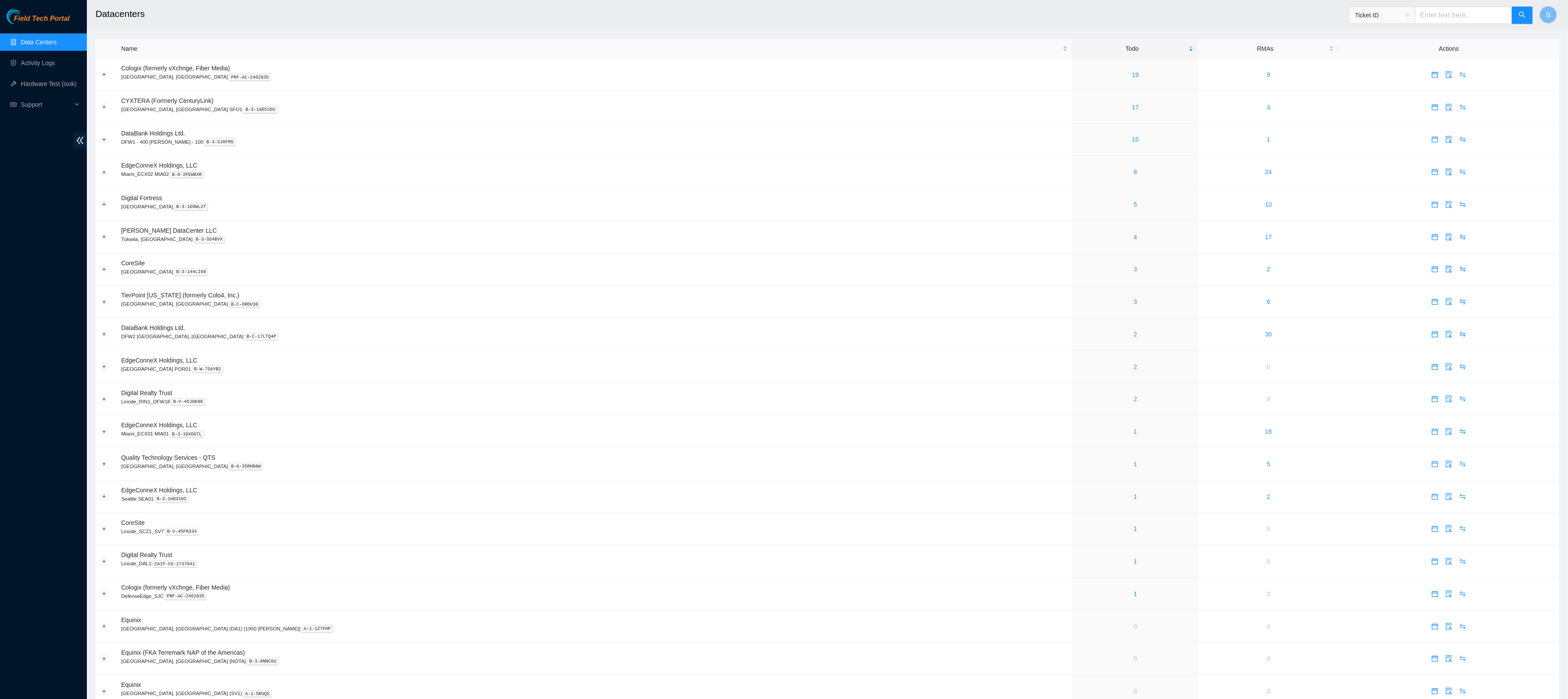
click at [323, 21] on h2 "Datacenters" at bounding box center [638, 14] width 1085 height 28
click at [650, 243] on p "Tukwila, [GEOGRAPHIC_DATA] B-3-SD4BVX" at bounding box center [594, 239] width 947 height 8
